Goal: Navigation & Orientation: Find specific page/section

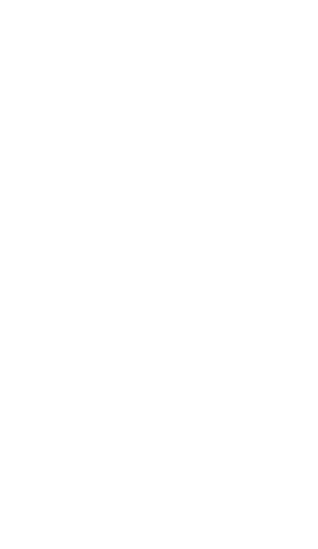
scroll to position [-1, 0]
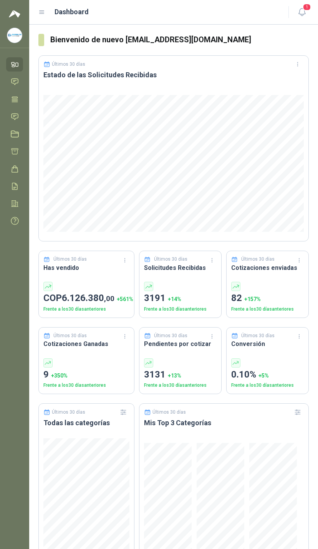
click at [18, 120] on icon at bounding box center [15, 117] width 8 height 8
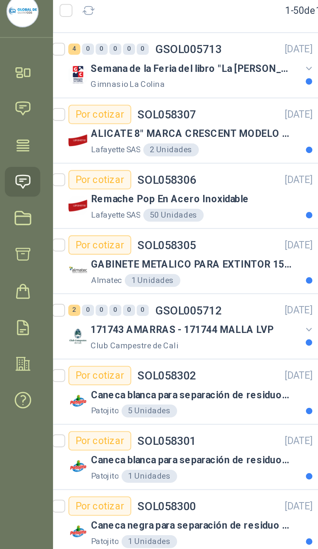
scroll to position [0, 3]
click at [148, 60] on button "button" at bounding box center [151, 63] width 6 height 6
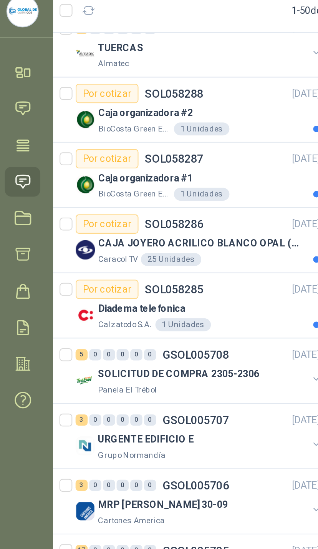
scroll to position [477, 0]
click at [134, 235] on div "URGENTE EDIFICIO E" at bounding box center [101, 239] width 100 height 9
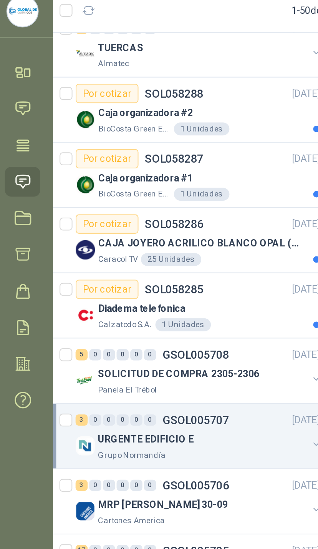
click at [132, 235] on div "URGENTE EDIFICIO E" at bounding box center [101, 239] width 100 height 9
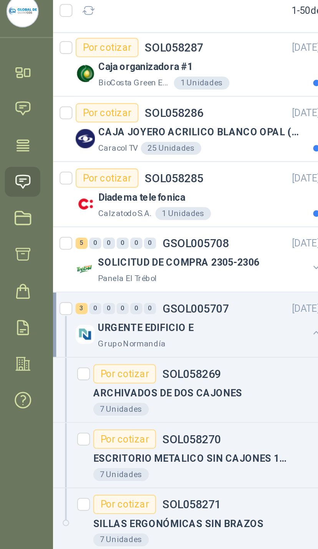
scroll to position [530, 0]
